Goal: Task Accomplishment & Management: Complete application form

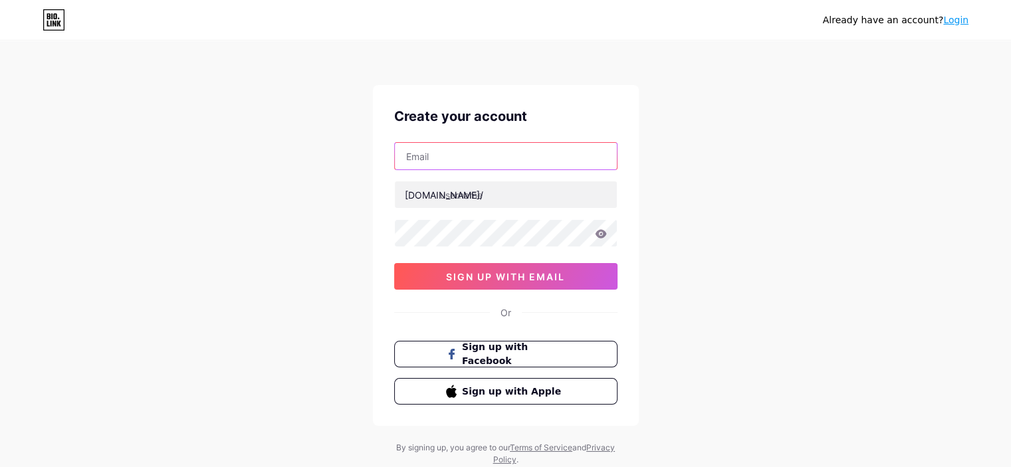
drag, startPoint x: 0, startPoint y: 0, endPoint x: 437, endPoint y: 160, distance: 465.7
click at [437, 160] on input "text" at bounding box center [506, 156] width 222 height 27
type input "[EMAIL_ADDRESS][DOMAIN_NAME]"
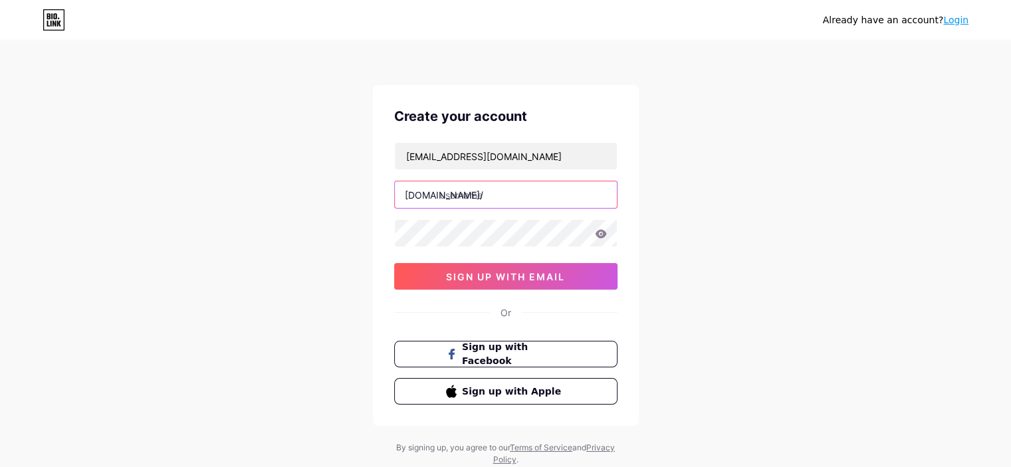
click at [439, 203] on input "text" at bounding box center [506, 194] width 222 height 27
type input "eniyisibudur"
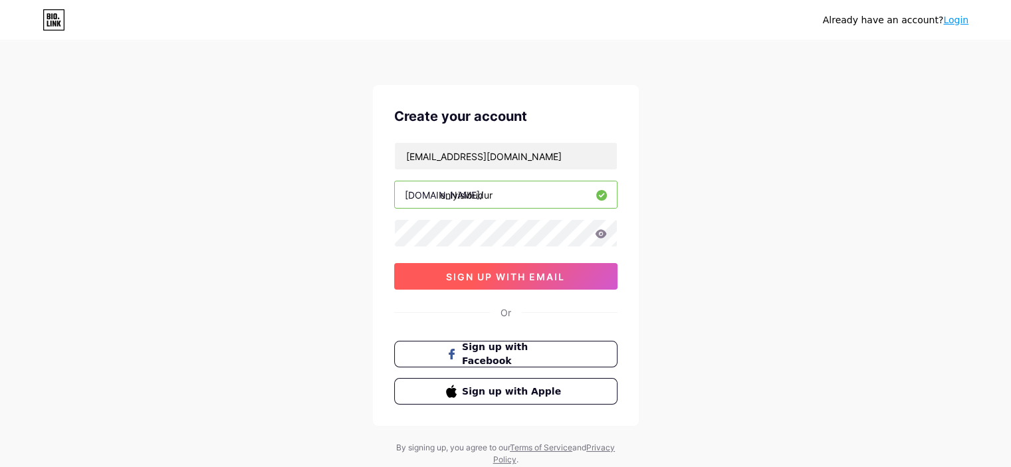
click at [455, 268] on button "sign up with email" at bounding box center [505, 276] width 223 height 27
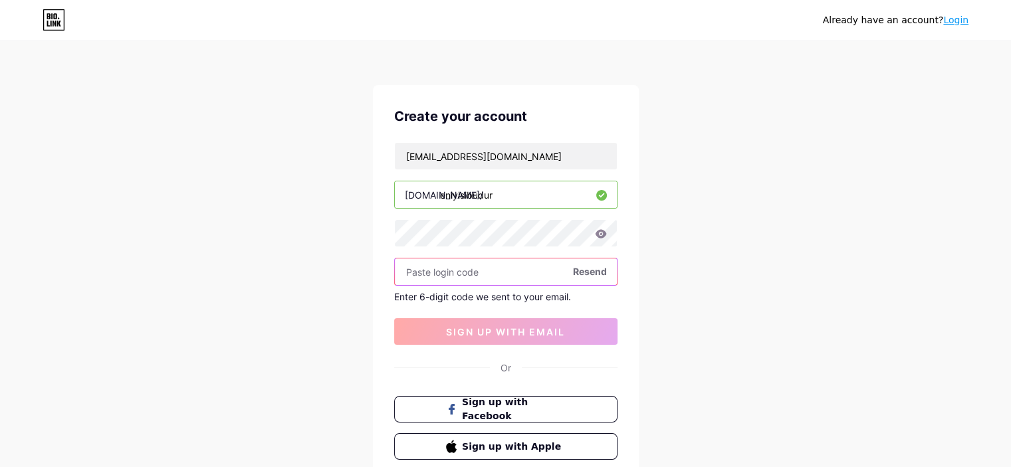
click at [441, 273] on input "text" at bounding box center [506, 272] width 222 height 27
paste input "315907"
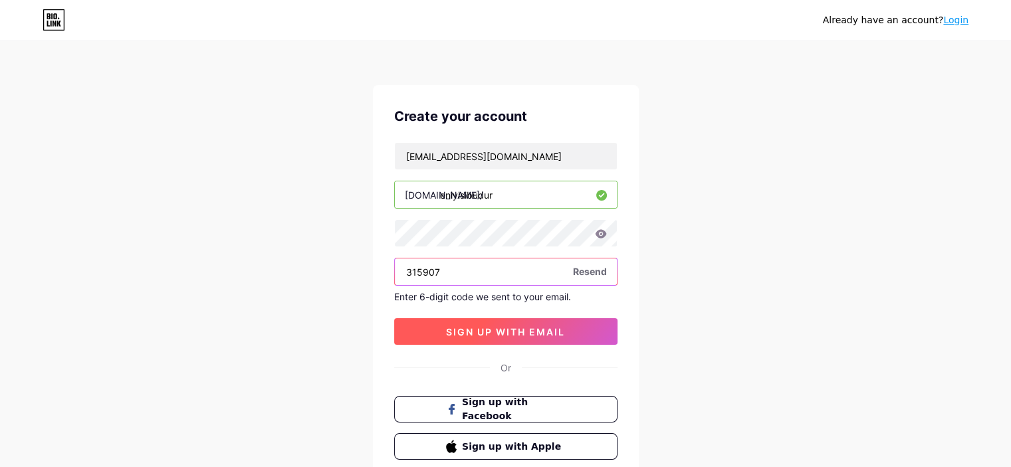
type input "315907"
click at [504, 336] on span "sign up with email" at bounding box center [505, 331] width 119 height 11
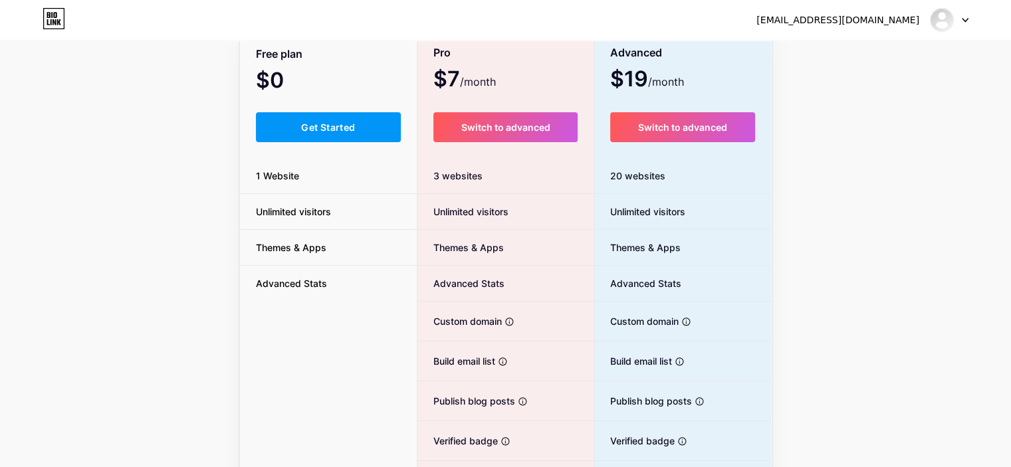
scroll to position [73, 0]
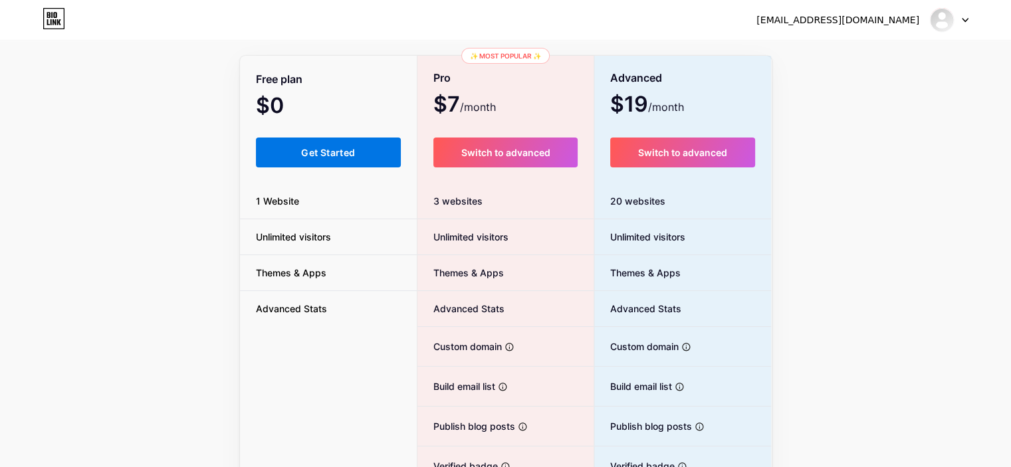
click at [320, 161] on button "Get Started" at bounding box center [329, 153] width 146 height 30
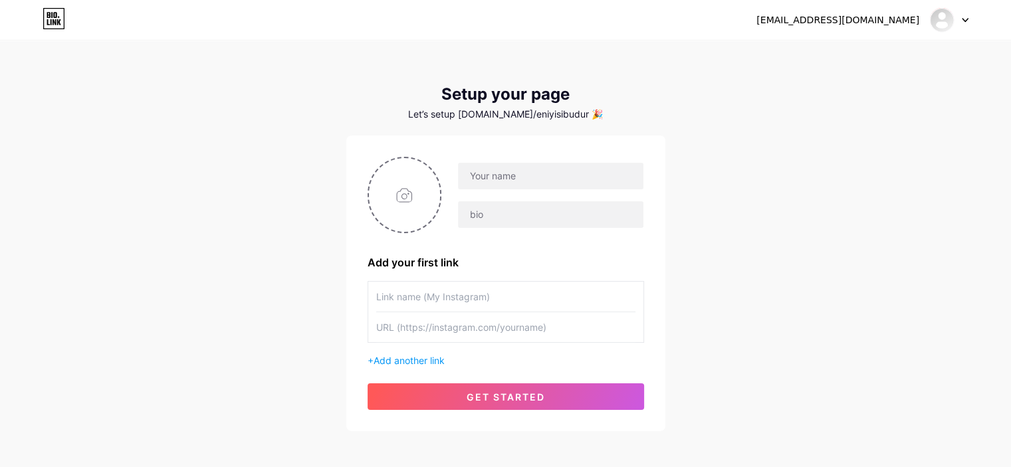
click at [540, 197] on div at bounding box center [542, 195] width 202 height 66
click at [533, 180] on input "text" at bounding box center [550, 176] width 185 height 27
type input "eniyisibudur"
click at [385, 204] on input "file" at bounding box center [405, 195] width 72 height 74
type input "C:\fakepath\apple-icon310.png"
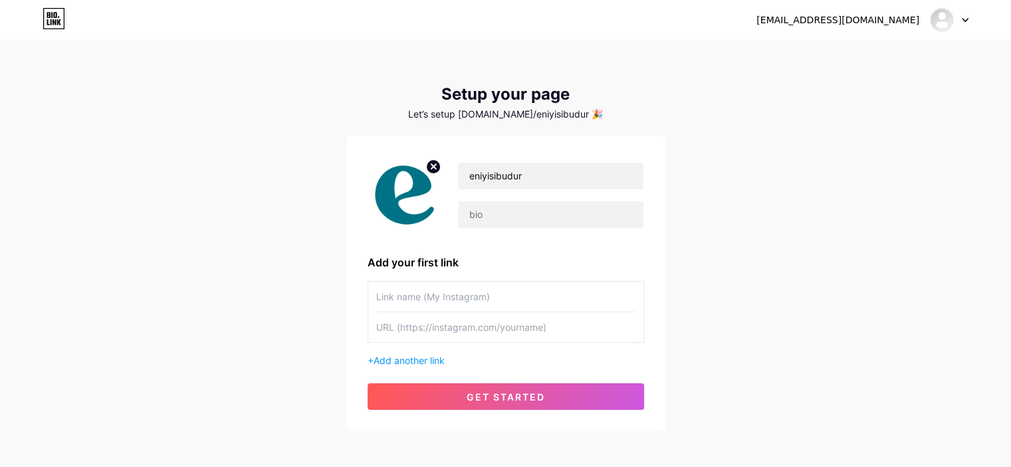
click at [455, 292] on input "text" at bounding box center [505, 297] width 259 height 30
paste input "[URL][DOMAIN_NAME]"
type input "[URL][DOMAIN_NAME]"
click at [406, 334] on input "text" at bounding box center [505, 327] width 259 height 30
click at [564, 310] on input "[URL][DOMAIN_NAME]" at bounding box center [505, 297] width 259 height 30
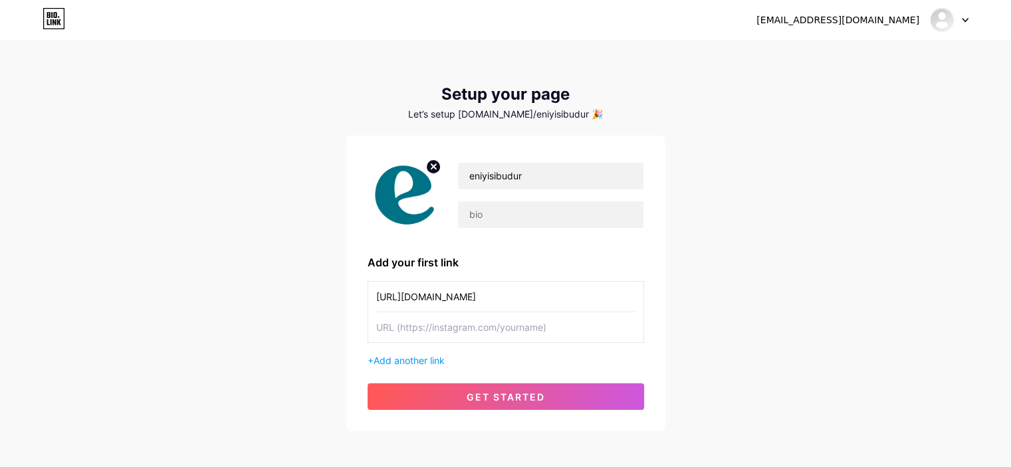
click at [564, 310] on input "[URL][DOMAIN_NAME]" at bounding box center [505, 297] width 259 height 30
click at [465, 327] on input "text" at bounding box center [505, 327] width 259 height 30
paste input "[URL][DOMAIN_NAME]"
type input "[URL][DOMAIN_NAME]"
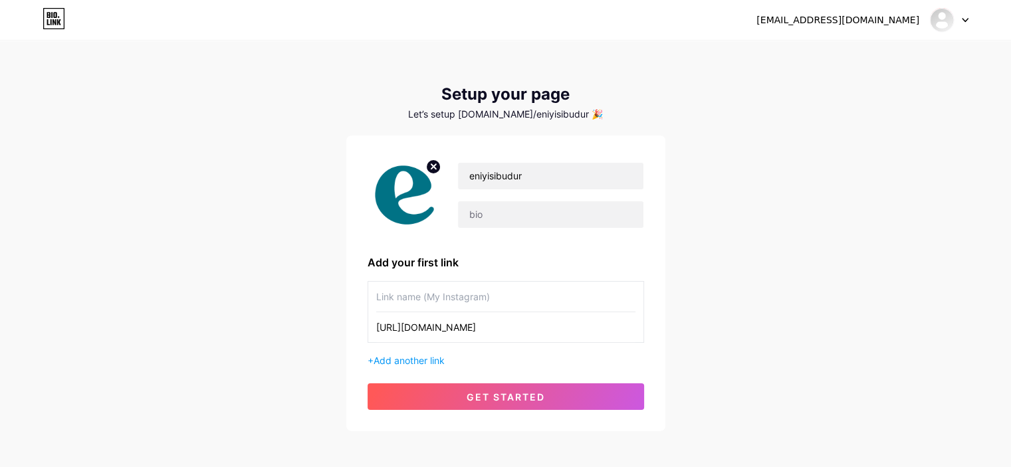
click at [460, 297] on input "text" at bounding box center [505, 297] width 259 height 30
type input "eniyisibudr"
click at [413, 354] on div "+ Add another link" at bounding box center [505, 361] width 276 height 14
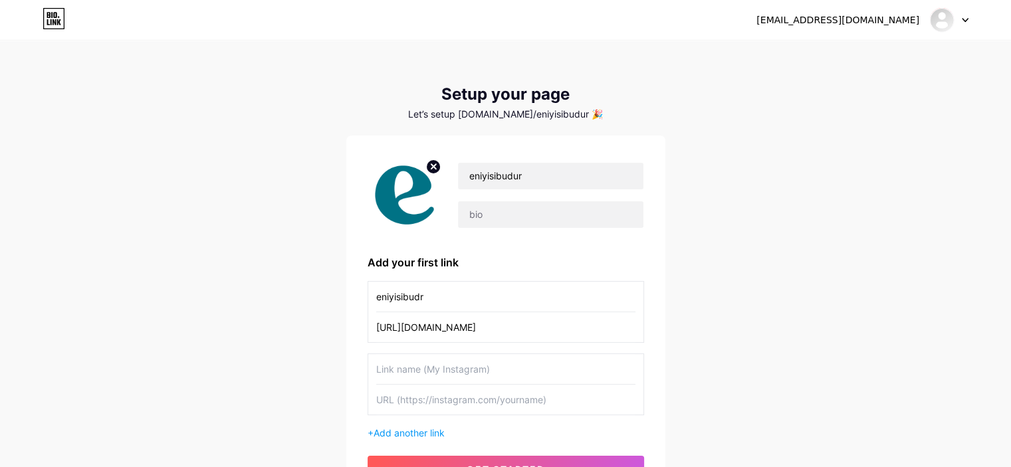
scroll to position [110, 0]
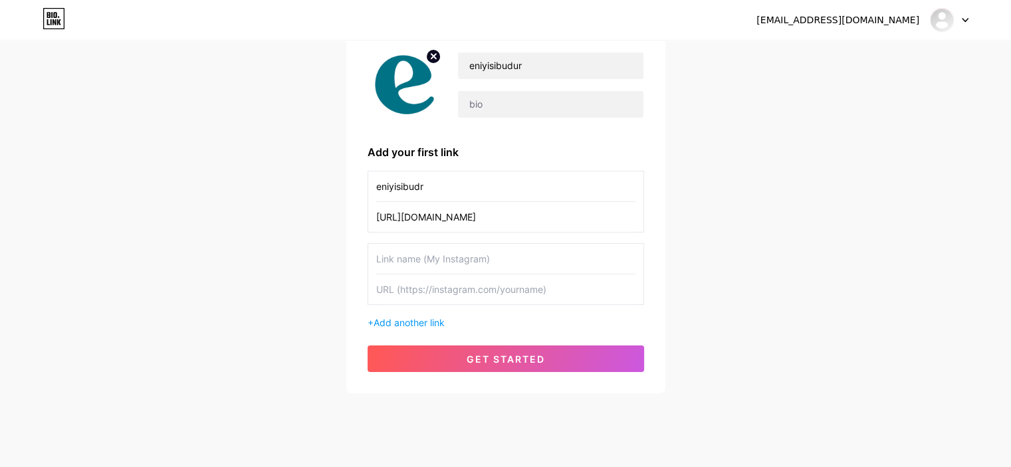
click at [441, 261] on input "text" at bounding box center [505, 259] width 259 height 30
type input "my website"
click at [422, 292] on input "text" at bounding box center [505, 289] width 259 height 30
paste input "[URL][DOMAIN_NAME]"
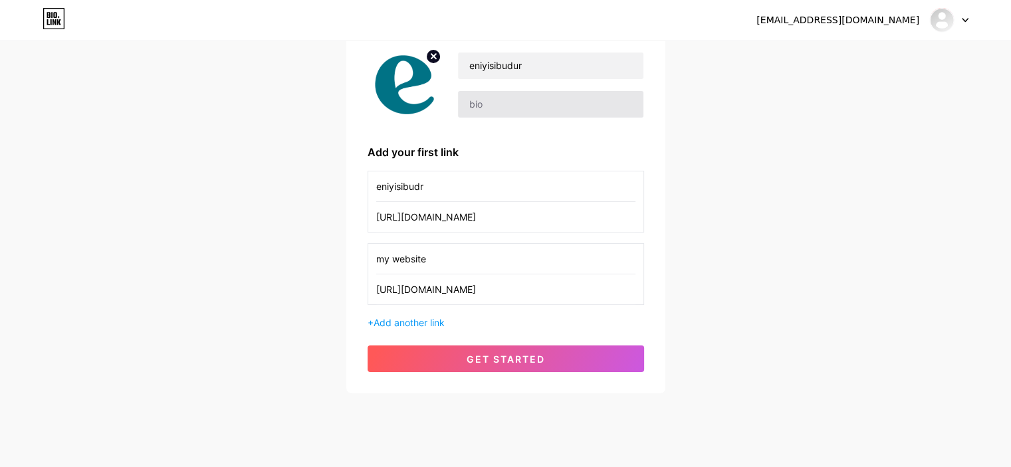
type input "[URL][DOMAIN_NAME]"
click at [518, 108] on input "text" at bounding box center [550, 104] width 185 height 27
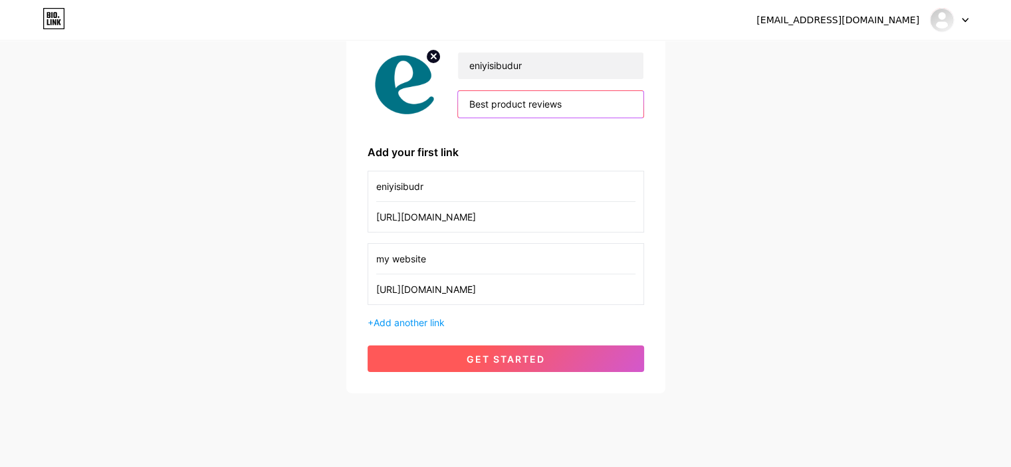
type input "Best product reviews"
click at [508, 356] on span "get started" at bounding box center [506, 359] width 78 height 11
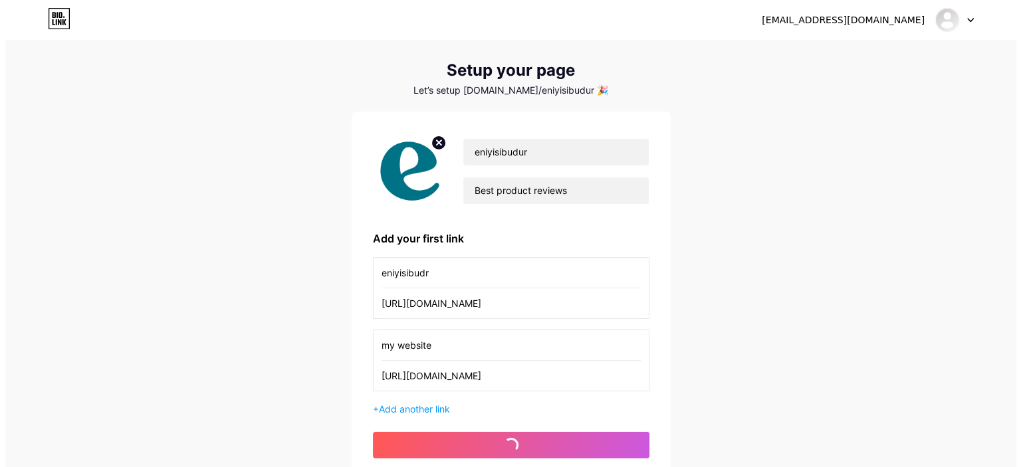
scroll to position [0, 0]
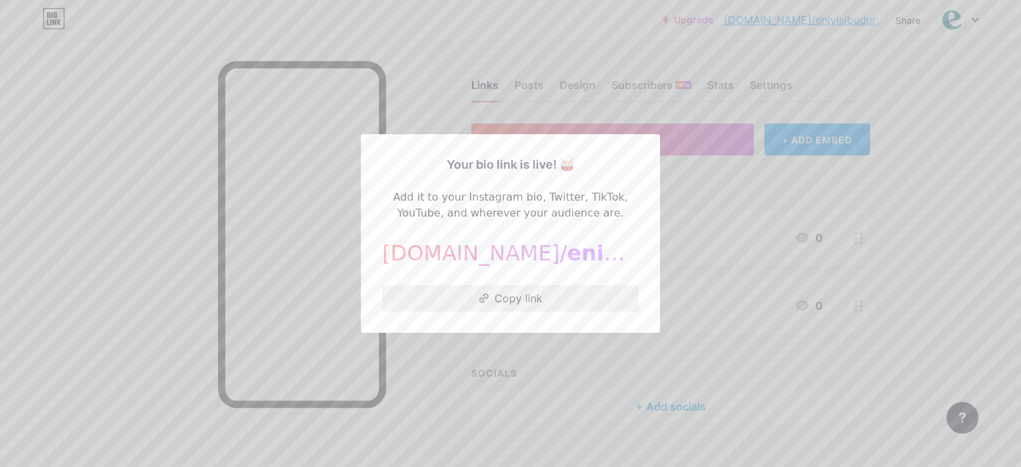
click at [518, 300] on button "Copy link" at bounding box center [510, 298] width 257 height 27
